Goal: Task Accomplishment & Management: Use online tool/utility

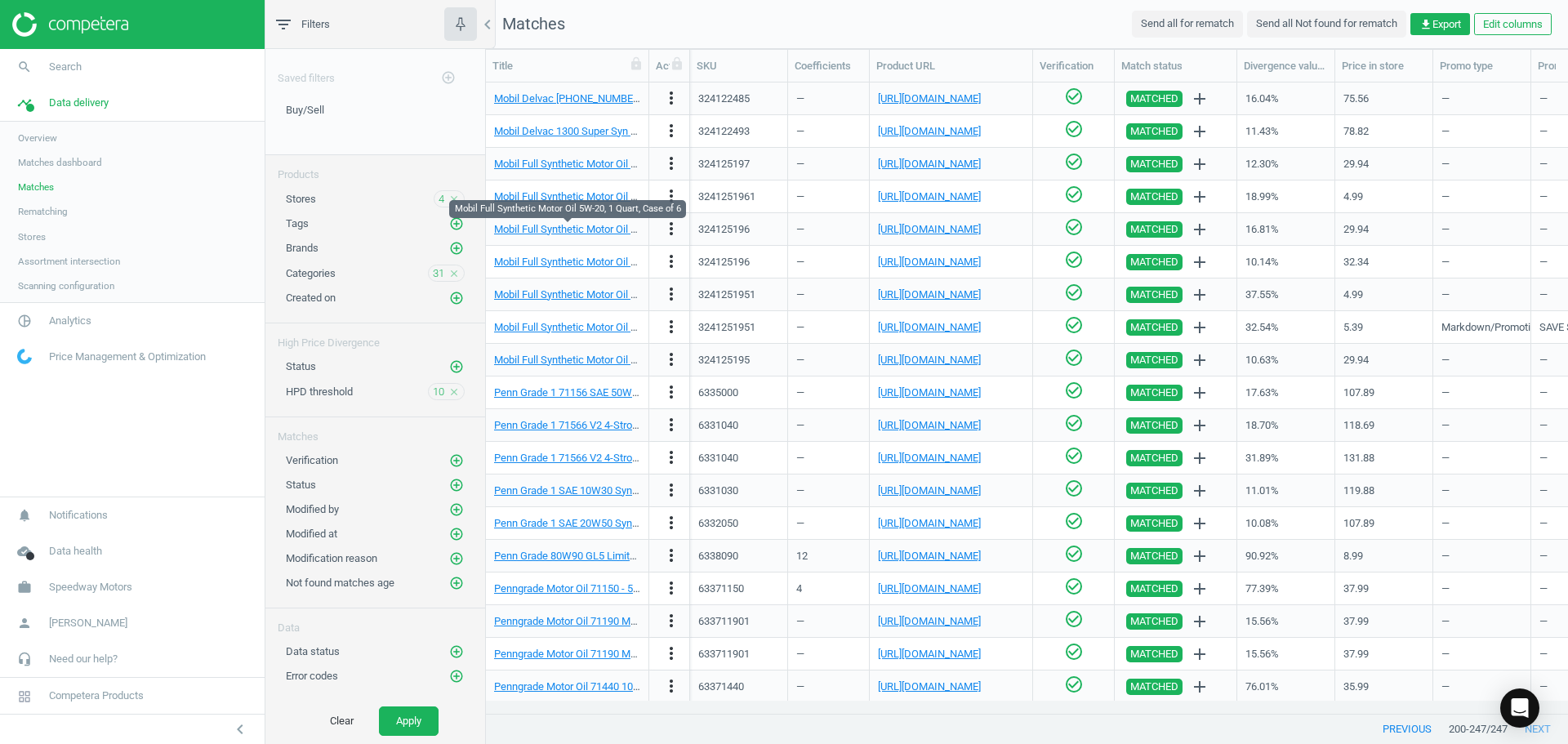
scroll to position [606, 1070]
click at [77, 63] on span "Search" at bounding box center [65, 67] width 33 height 14
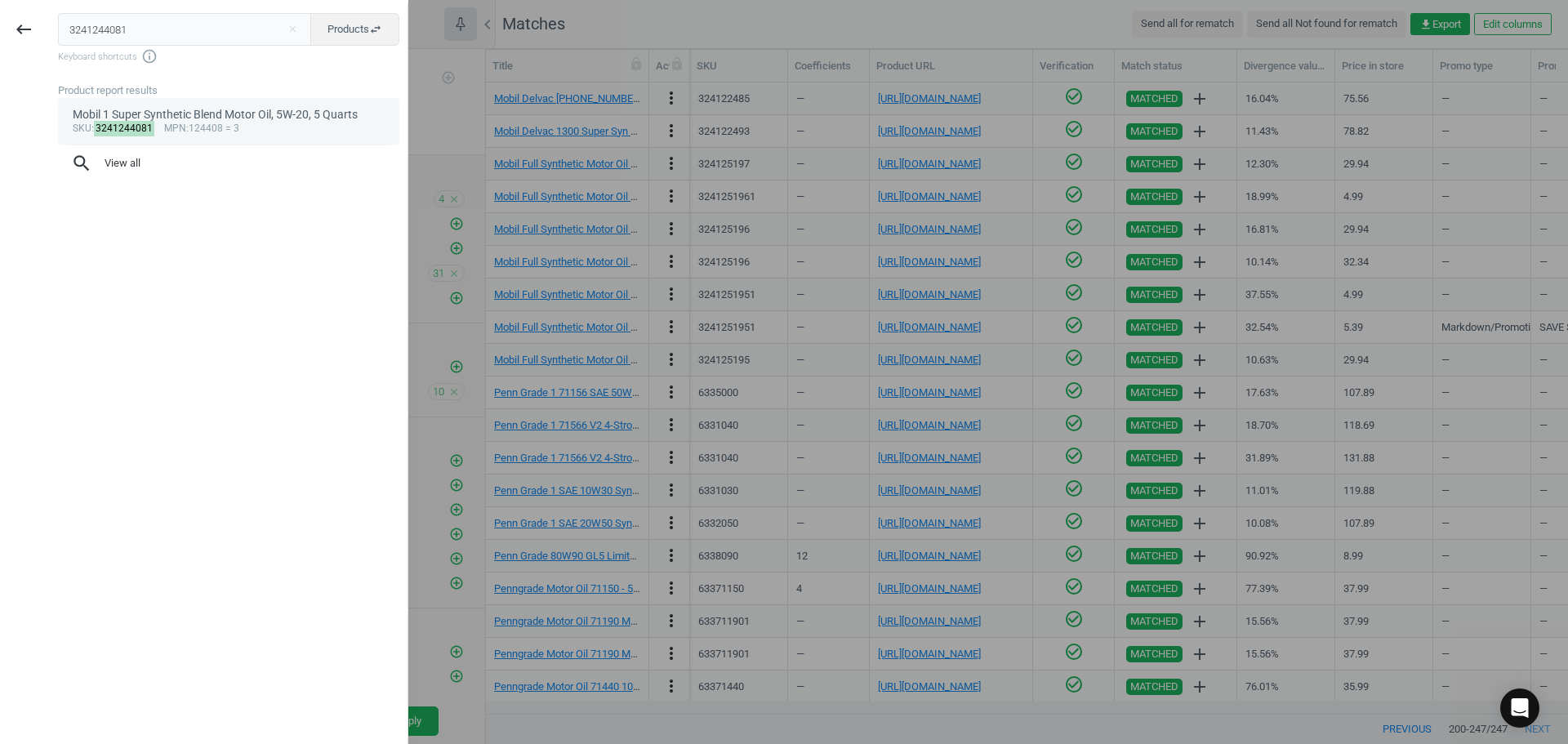
type input "3241244081"
click at [306, 112] on div "Mobil 1 Super Synthetic Blend Motor Oil, 5W-20, 5 Quarts" at bounding box center [229, 114] width 313 height 15
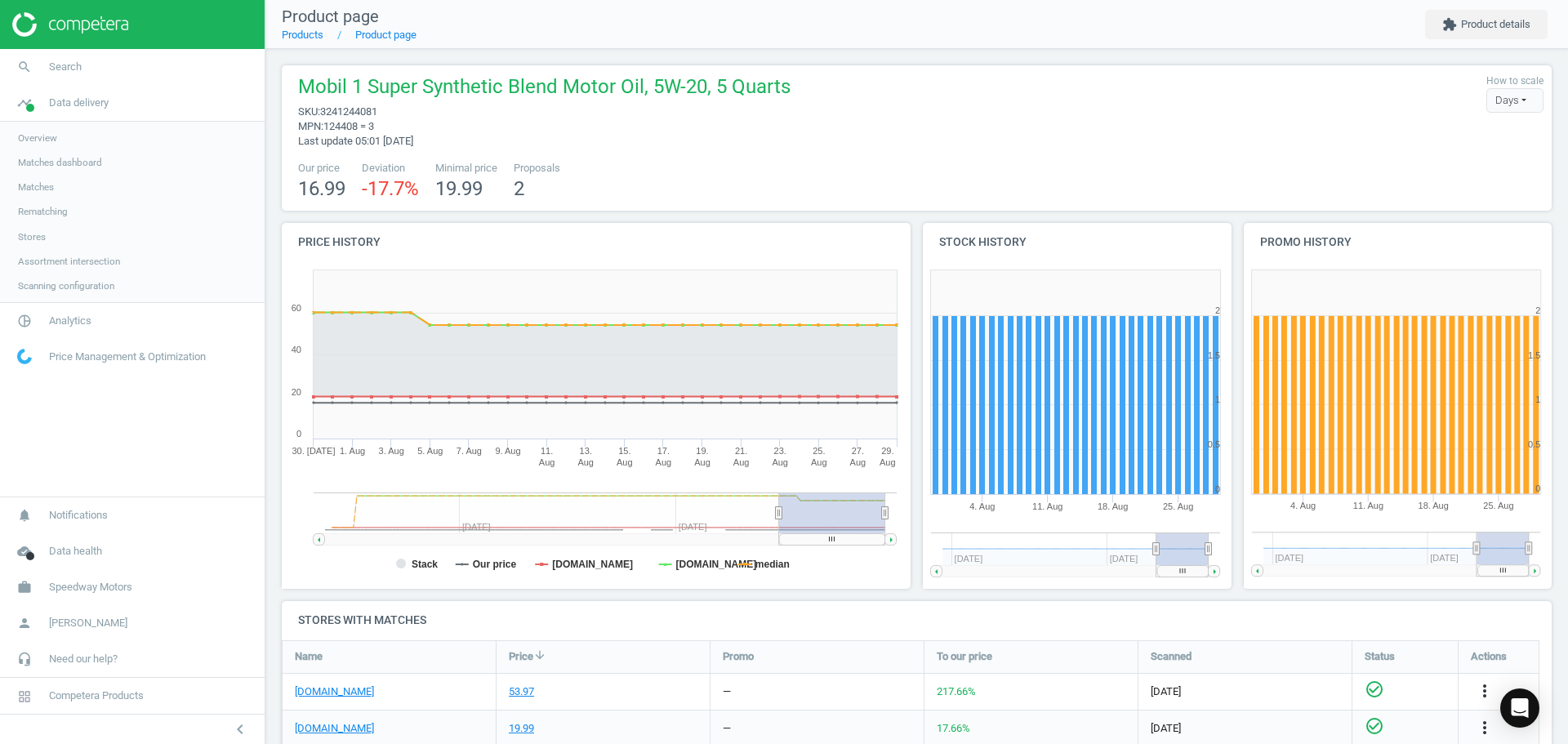
scroll to position [245, 0]
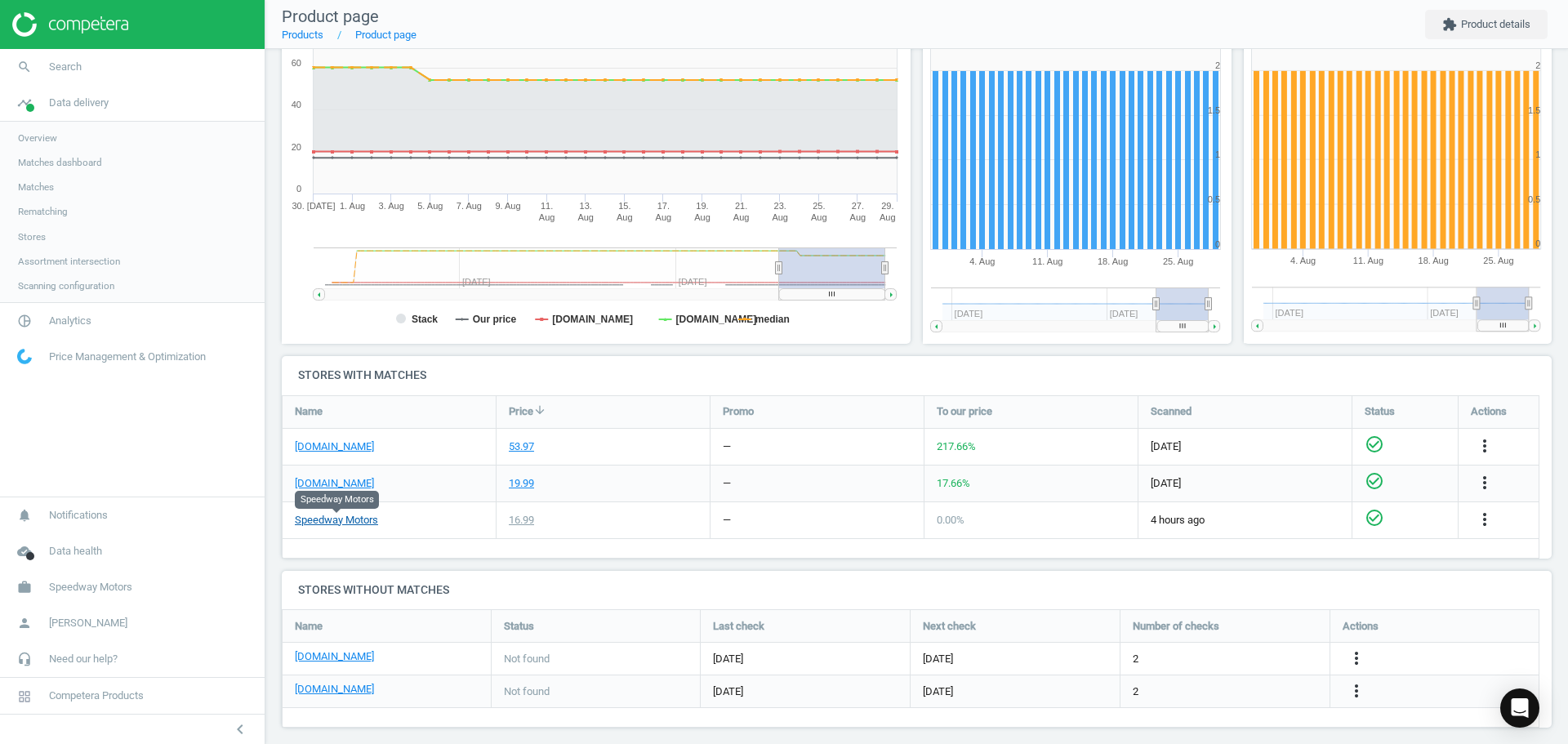
click at [355, 519] on link "Speedway Motors" at bounding box center [336, 520] width 83 height 14
click at [341, 478] on link "[DOMAIN_NAME]" at bounding box center [334, 483] width 79 height 14
click at [308, 446] on link "[DOMAIN_NAME]" at bounding box center [334, 446] width 79 height 14
click at [324, 446] on link "[DOMAIN_NAME]" at bounding box center [334, 446] width 79 height 14
click at [1486, 445] on icon "more_vert" at bounding box center [1484, 446] width 20 height 20
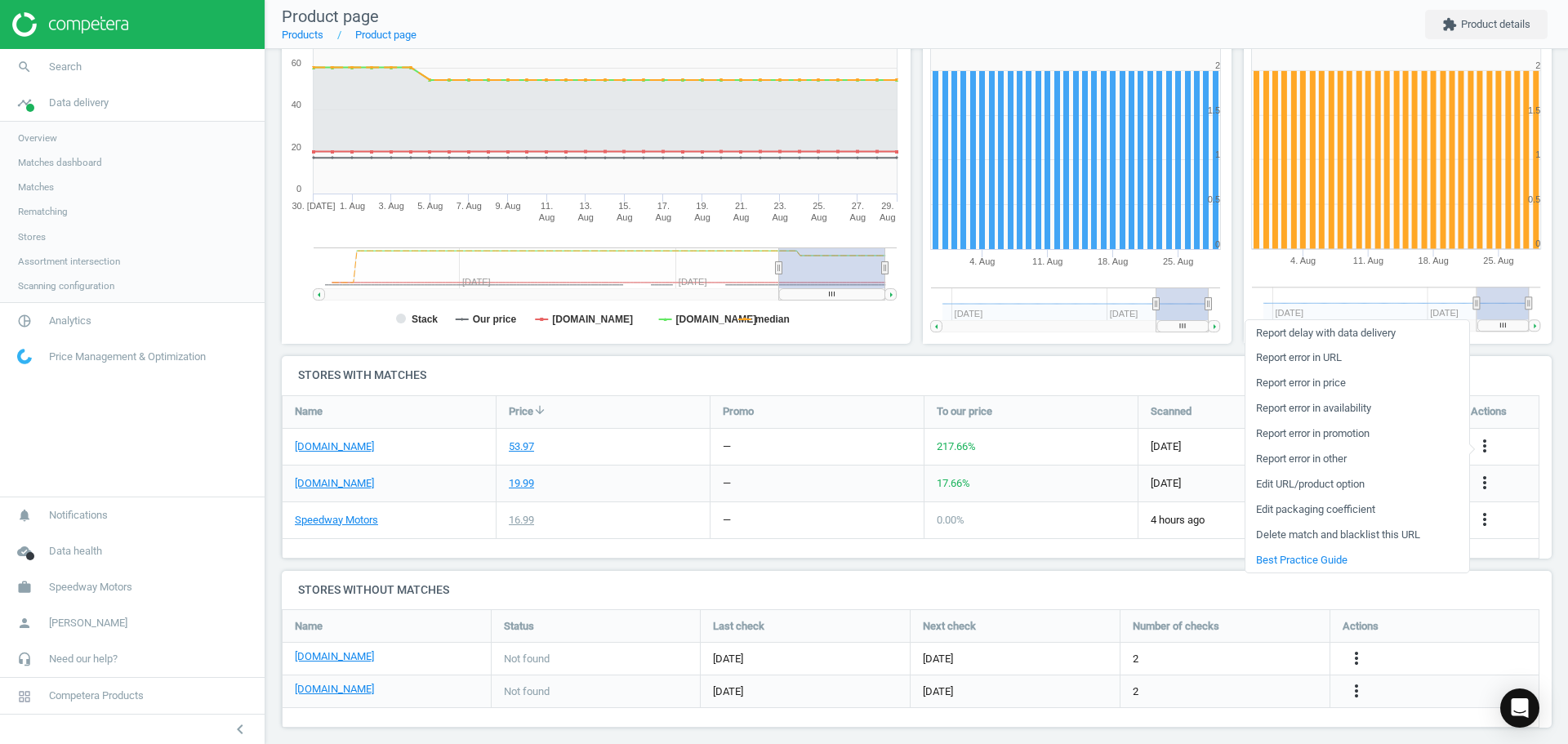
click at [1326, 490] on link "Edit URL/product option" at bounding box center [1357, 485] width 224 height 25
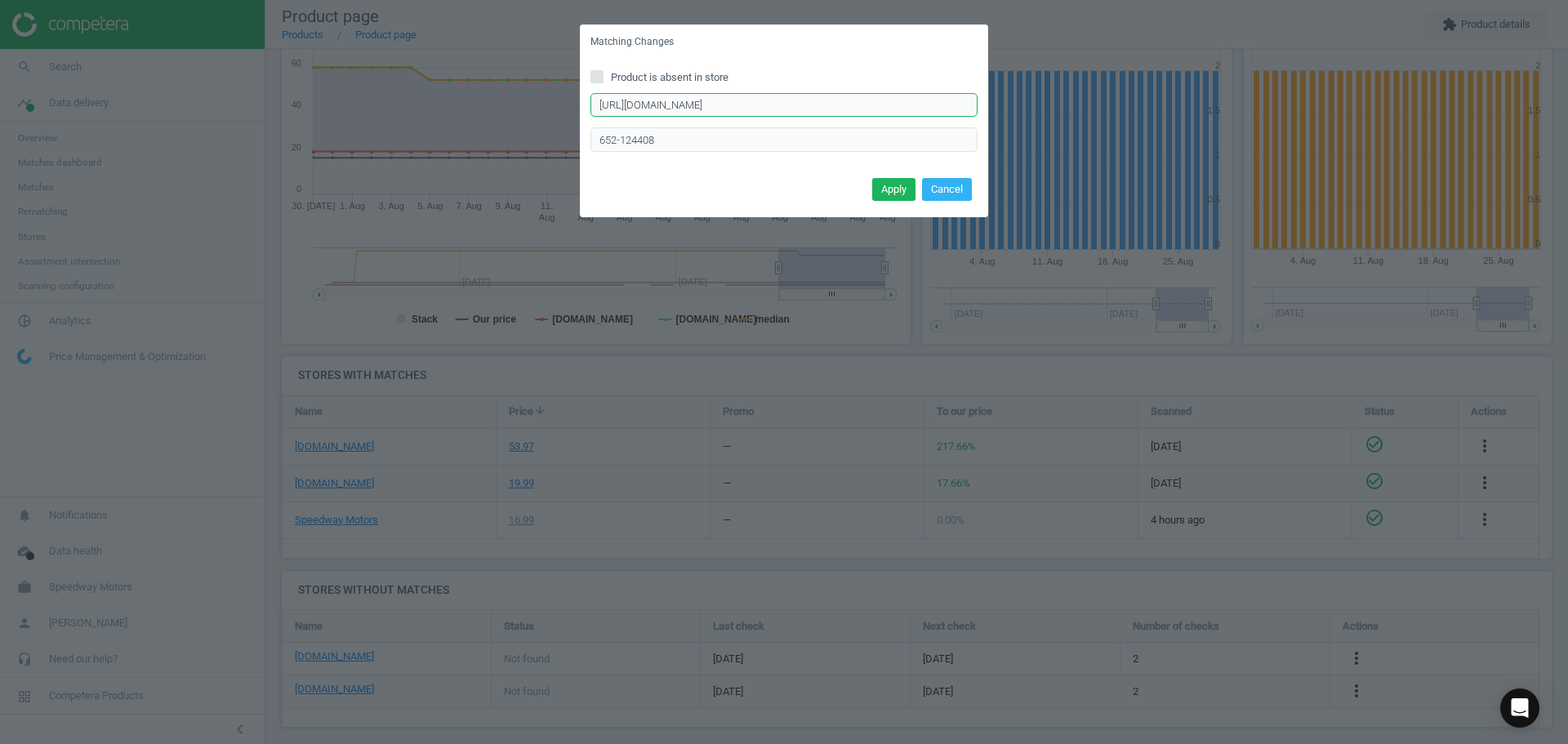
drag, startPoint x: 858, startPoint y: 102, endPoint x: 416, endPoint y: 135, distance: 443.2
click at [409, 124] on div "Matching Changes Product is absent in store [URL][DOMAIN_NAME] Enter correct pr…" at bounding box center [784, 372] width 1568 height 744
drag, startPoint x: 638, startPoint y: 138, endPoint x: 516, endPoint y: 143, distance: 122.1
click at [552, 140] on div "Matching Changes Product is absent in store Enter correct product url 652-12440…" at bounding box center [784, 372] width 1568 height 744
click at [692, 96] on input "text" at bounding box center [784, 104] width 387 height 24
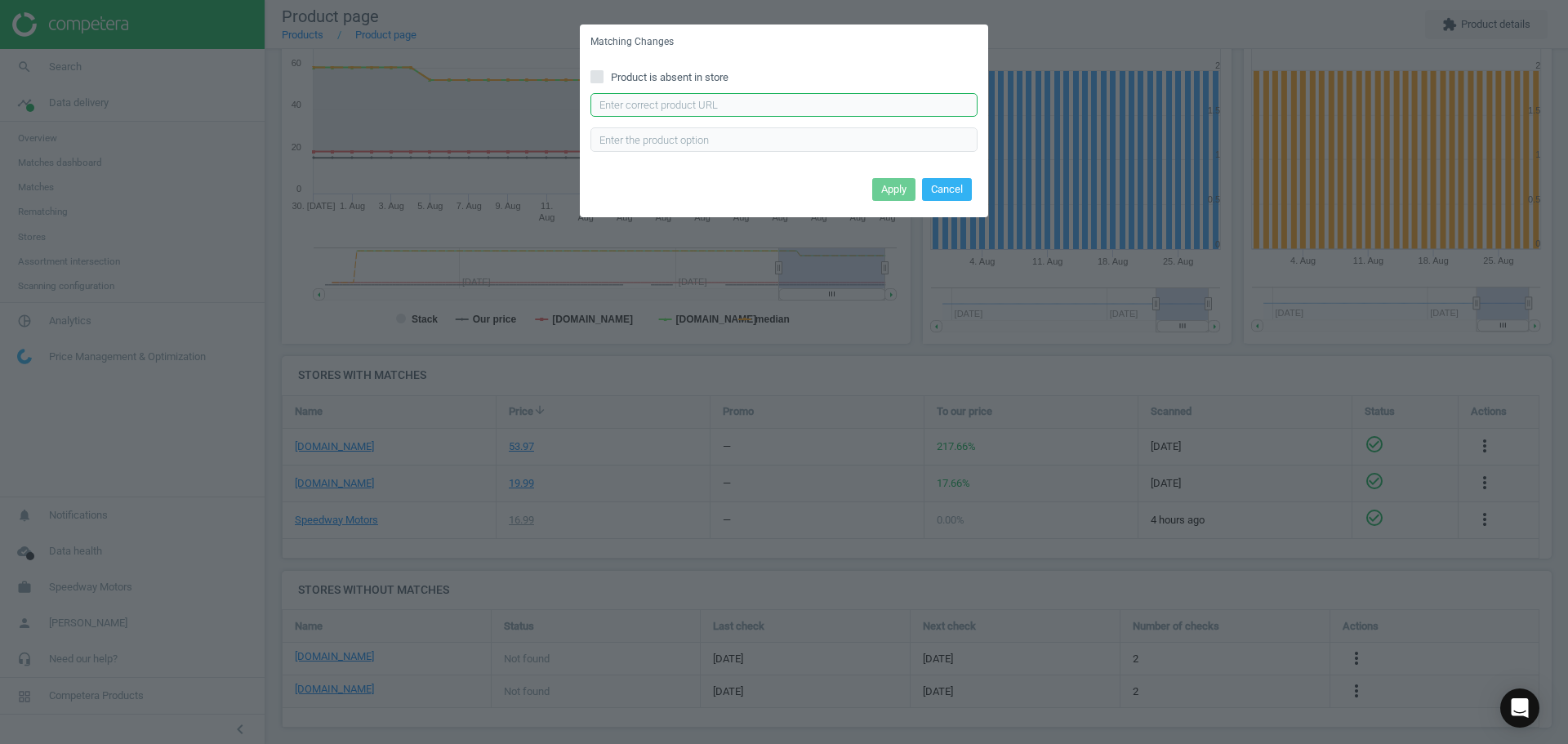
paste input "[URL][DOMAIN_NAME]"
type input "[URL][DOMAIN_NAME]"
click at [895, 189] on button "Apply" at bounding box center [894, 190] width 44 height 23
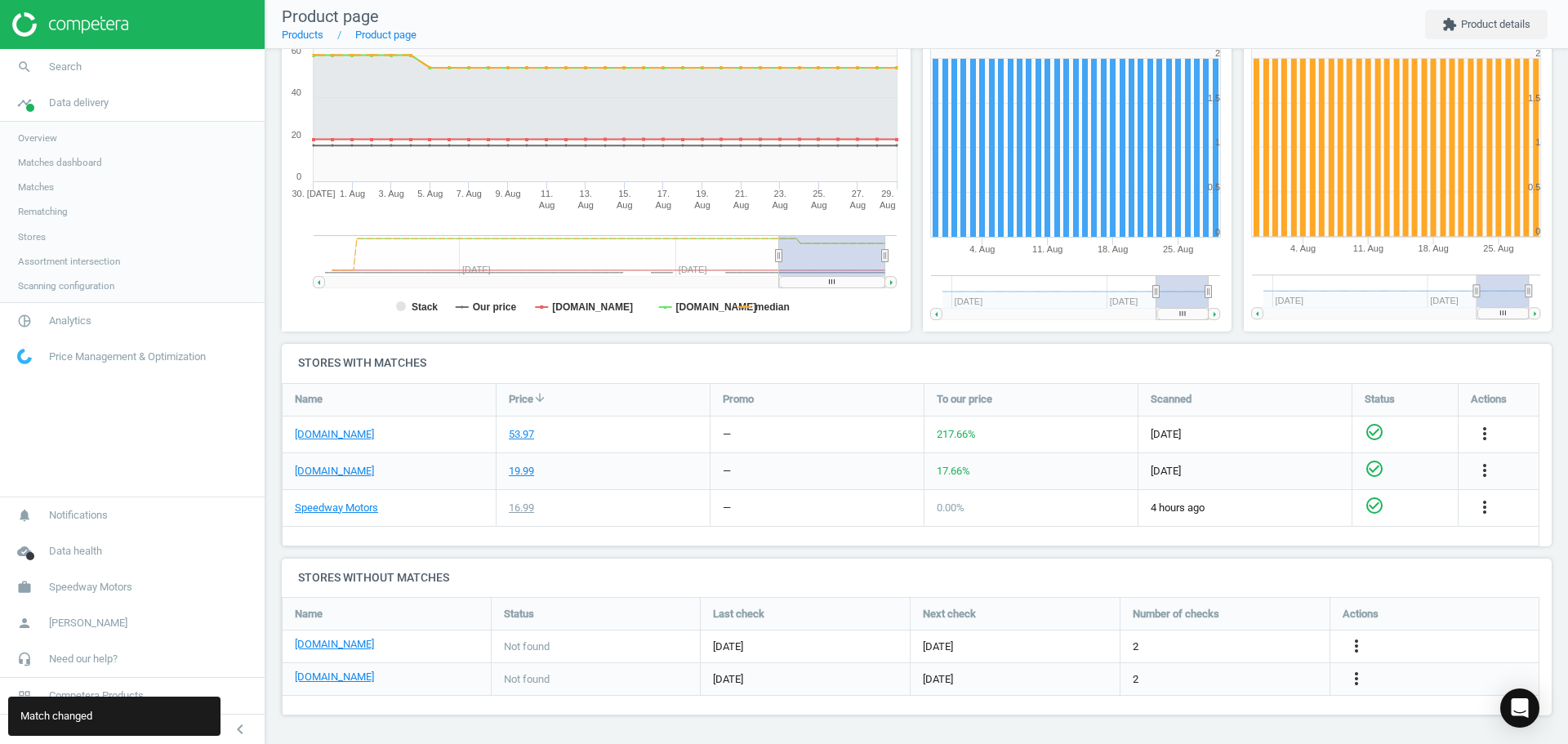
scroll to position [0, 0]
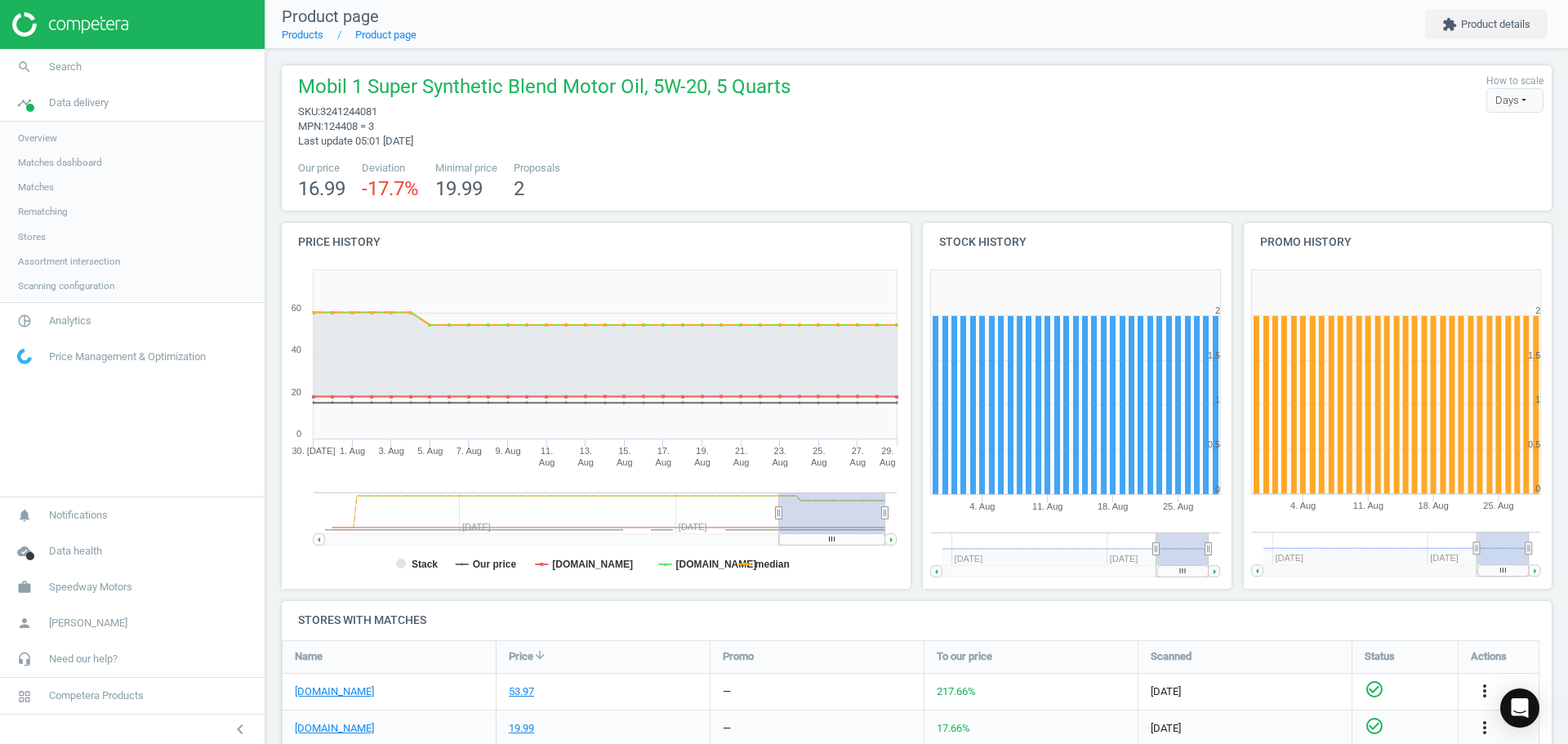
click at [69, 429] on nav "search Search timeline Data delivery Overview Matches dashboard Matches Rematch…" at bounding box center [132, 273] width 265 height 447
